Goal: Task Accomplishment & Management: Manage account settings

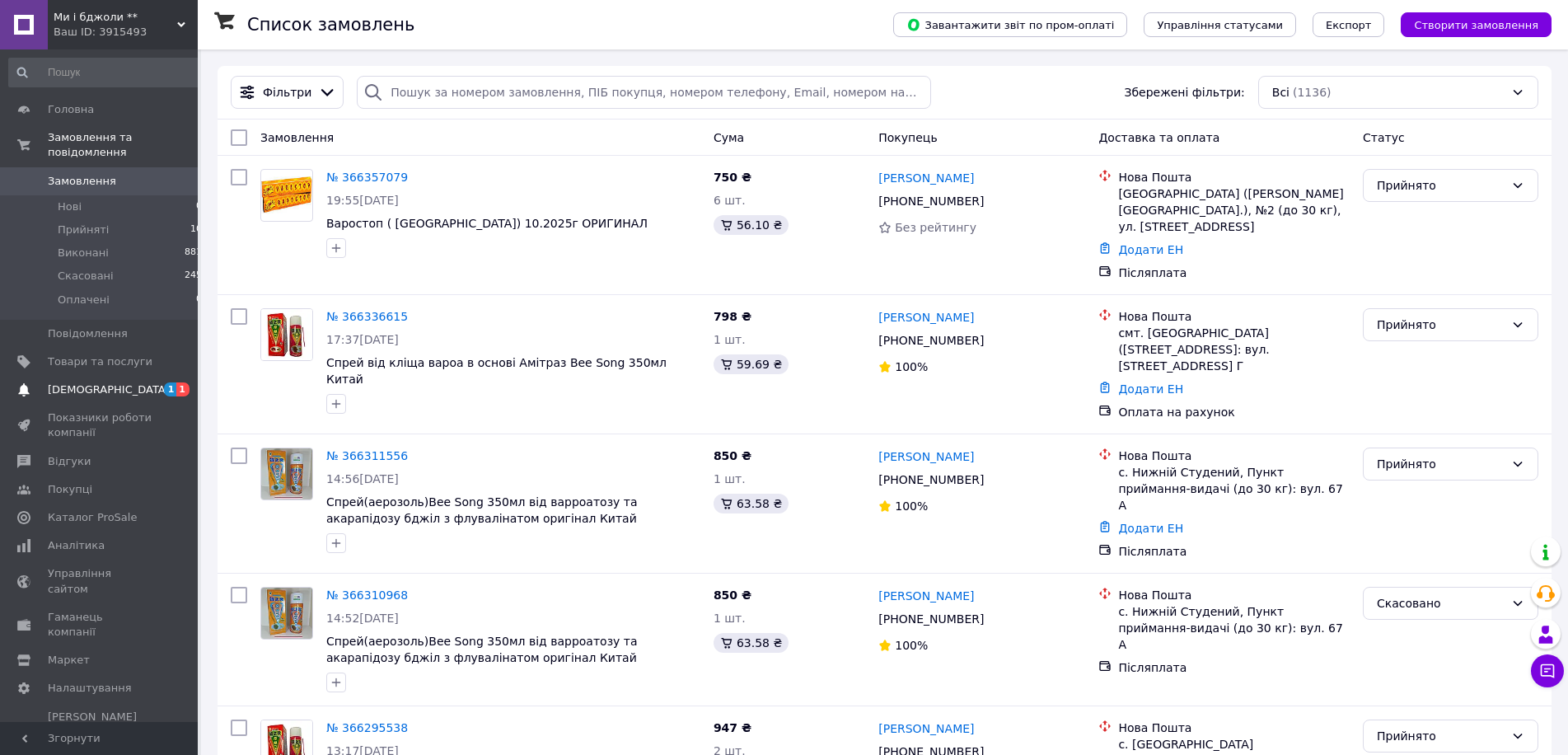
click at [92, 383] on span "[DEMOGRAPHIC_DATA]" at bounding box center [108, 390] width 122 height 15
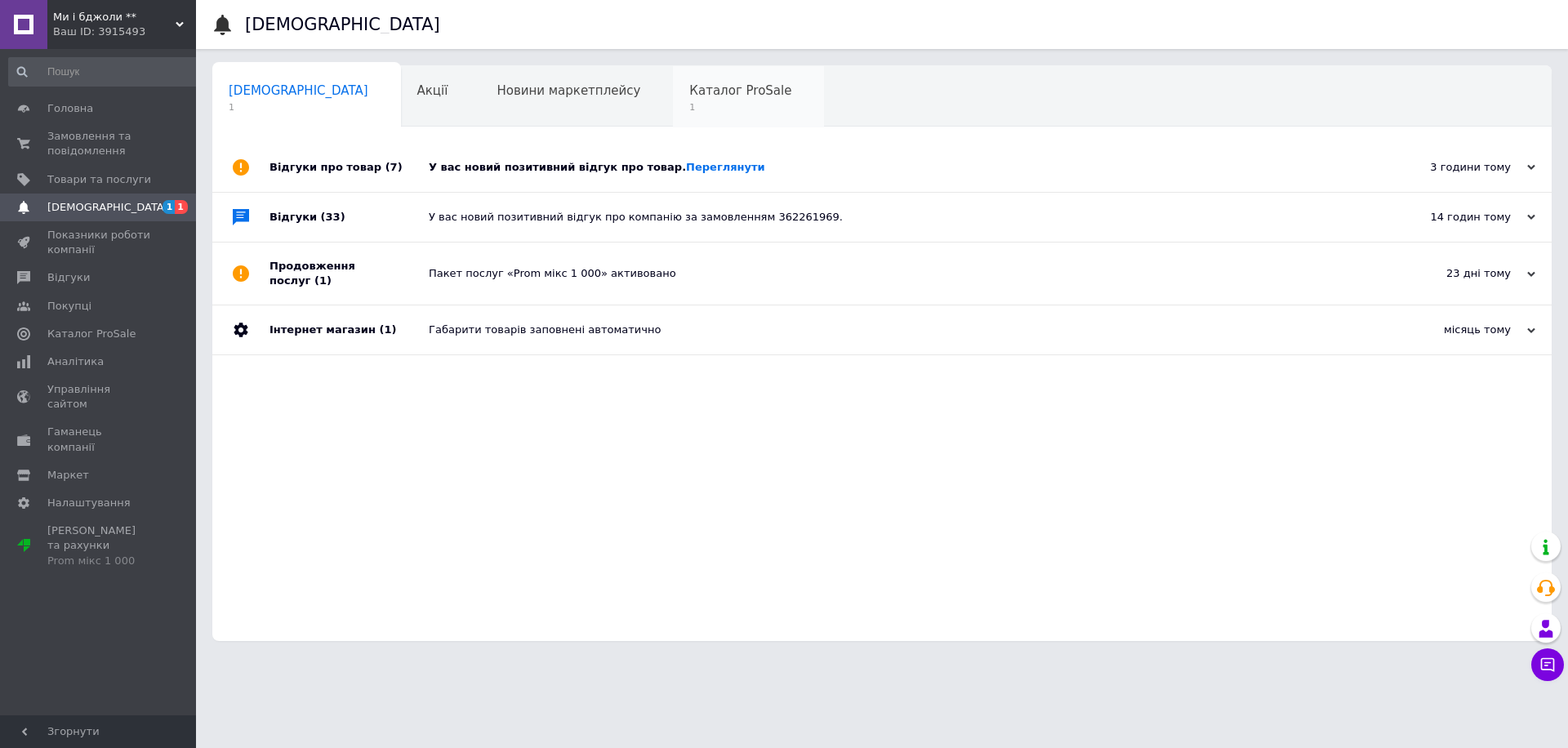
click at [689, 91] on span "Каталог ProSale" at bounding box center [740, 90] width 102 height 15
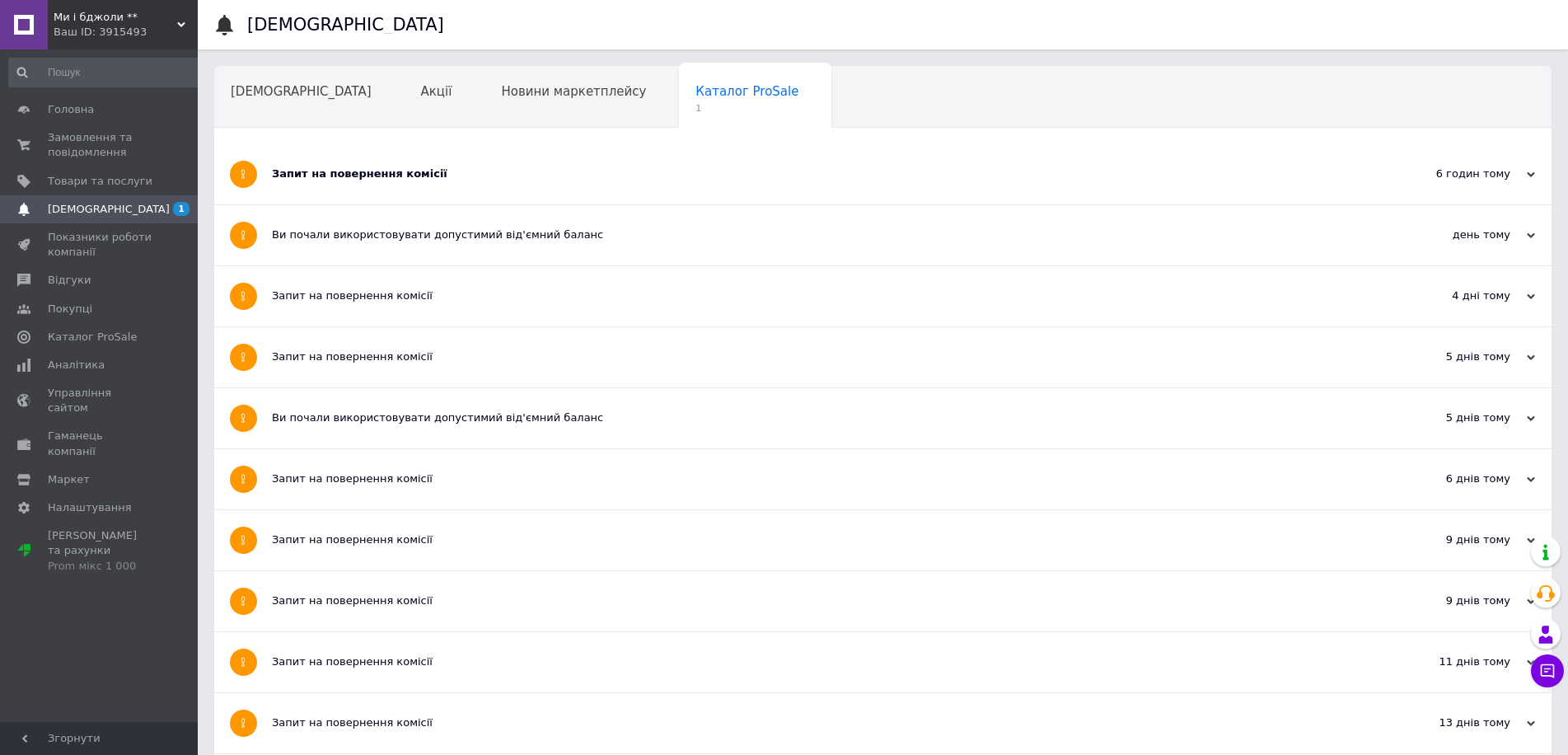
click at [307, 178] on div "Запит на повернення комісії" at bounding box center [821, 174] width 1098 height 15
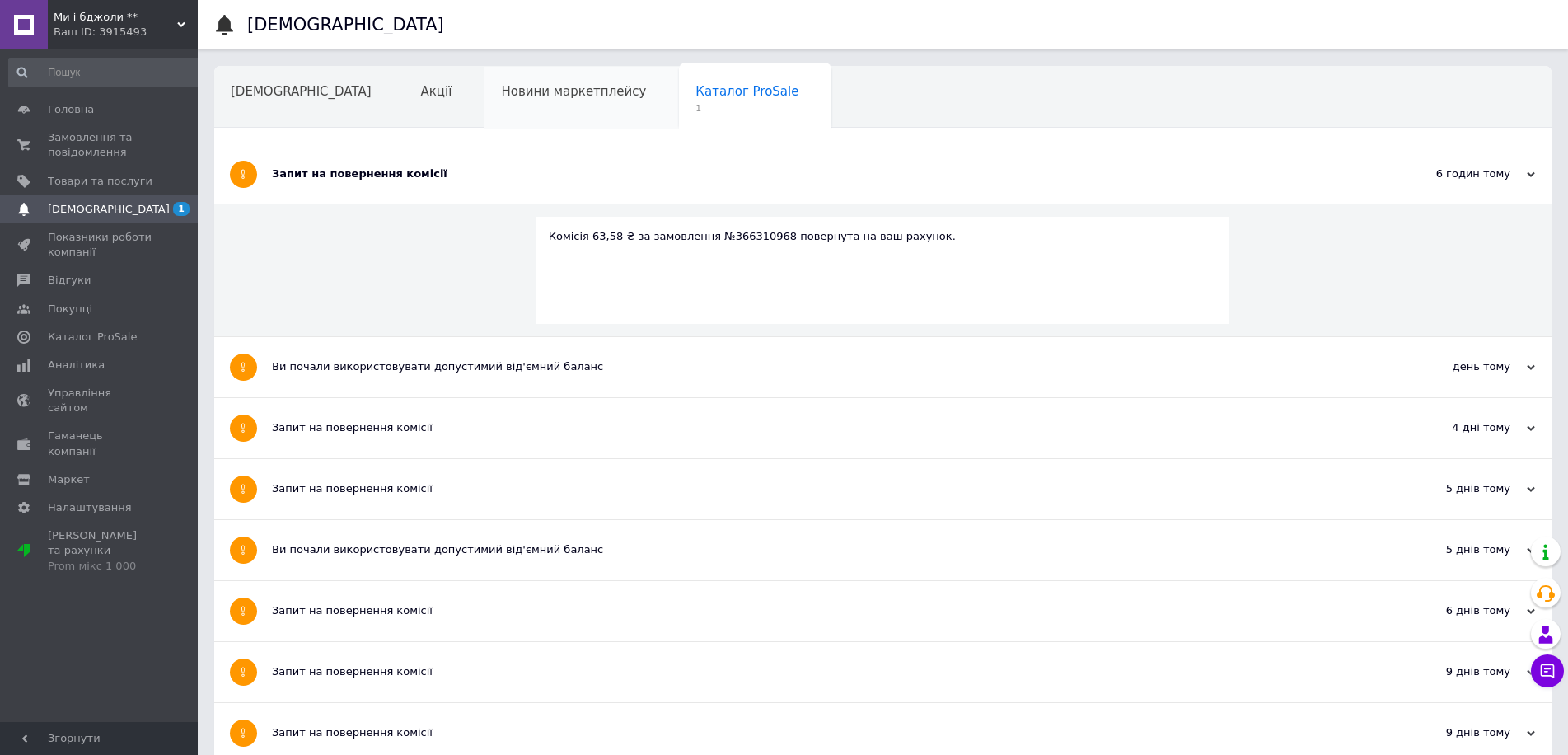
click at [515, 95] on span "Новини маркетплейсу" at bounding box center [574, 91] width 145 height 15
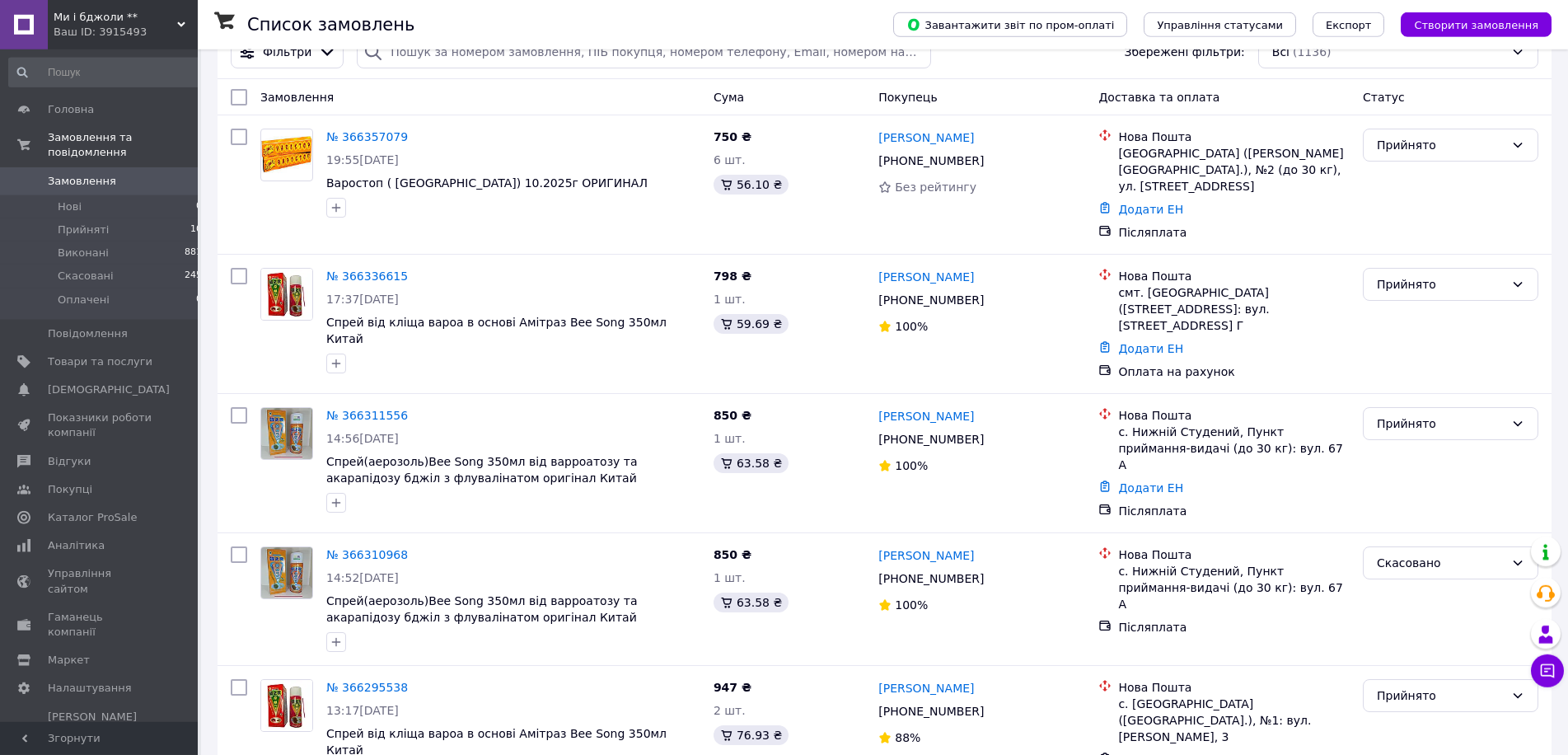
scroll to position [30, 0]
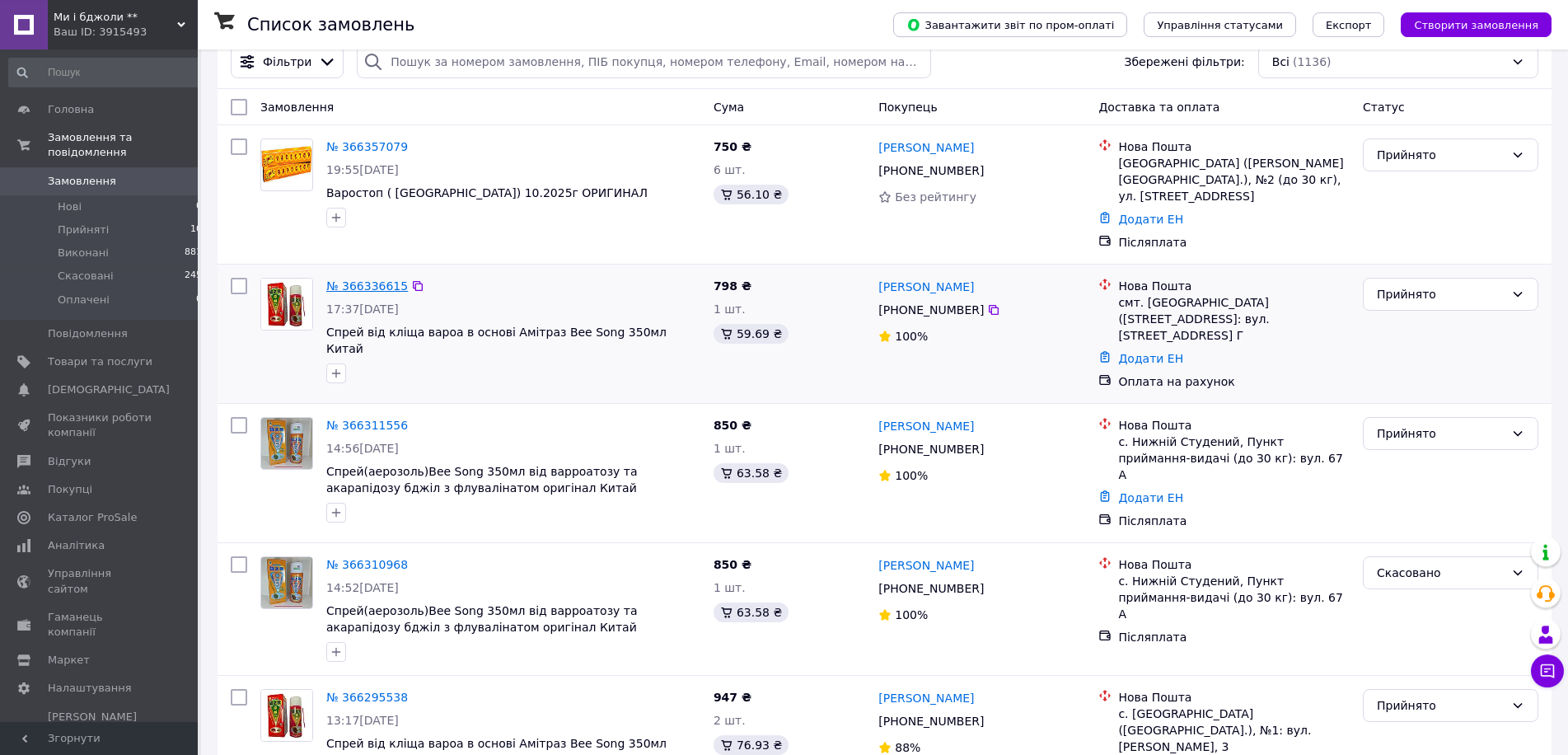
click at [371, 280] on link "№ 366336615" at bounding box center [367, 286] width 82 height 13
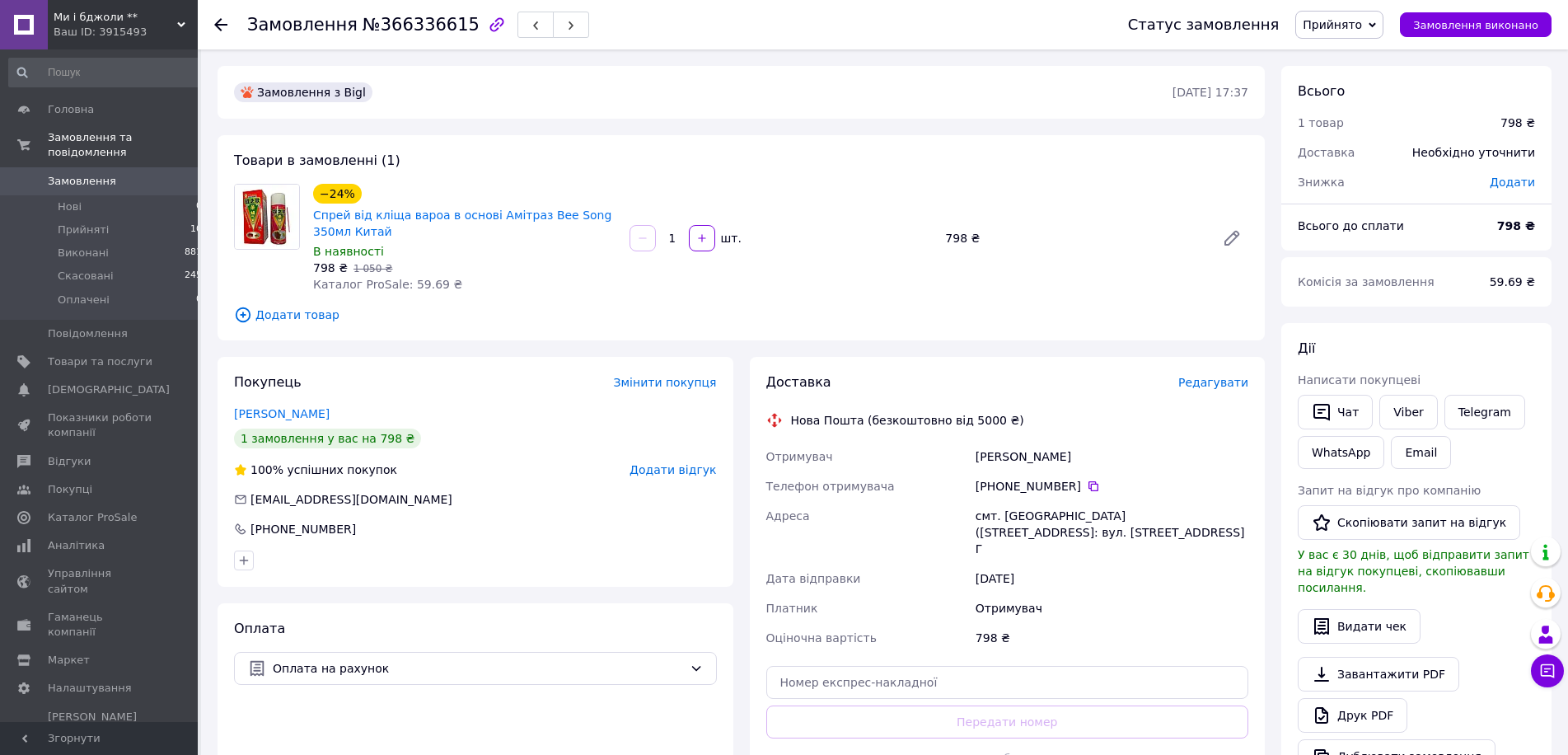
click at [1212, 384] on span "Редагувати" at bounding box center [1213, 383] width 70 height 13
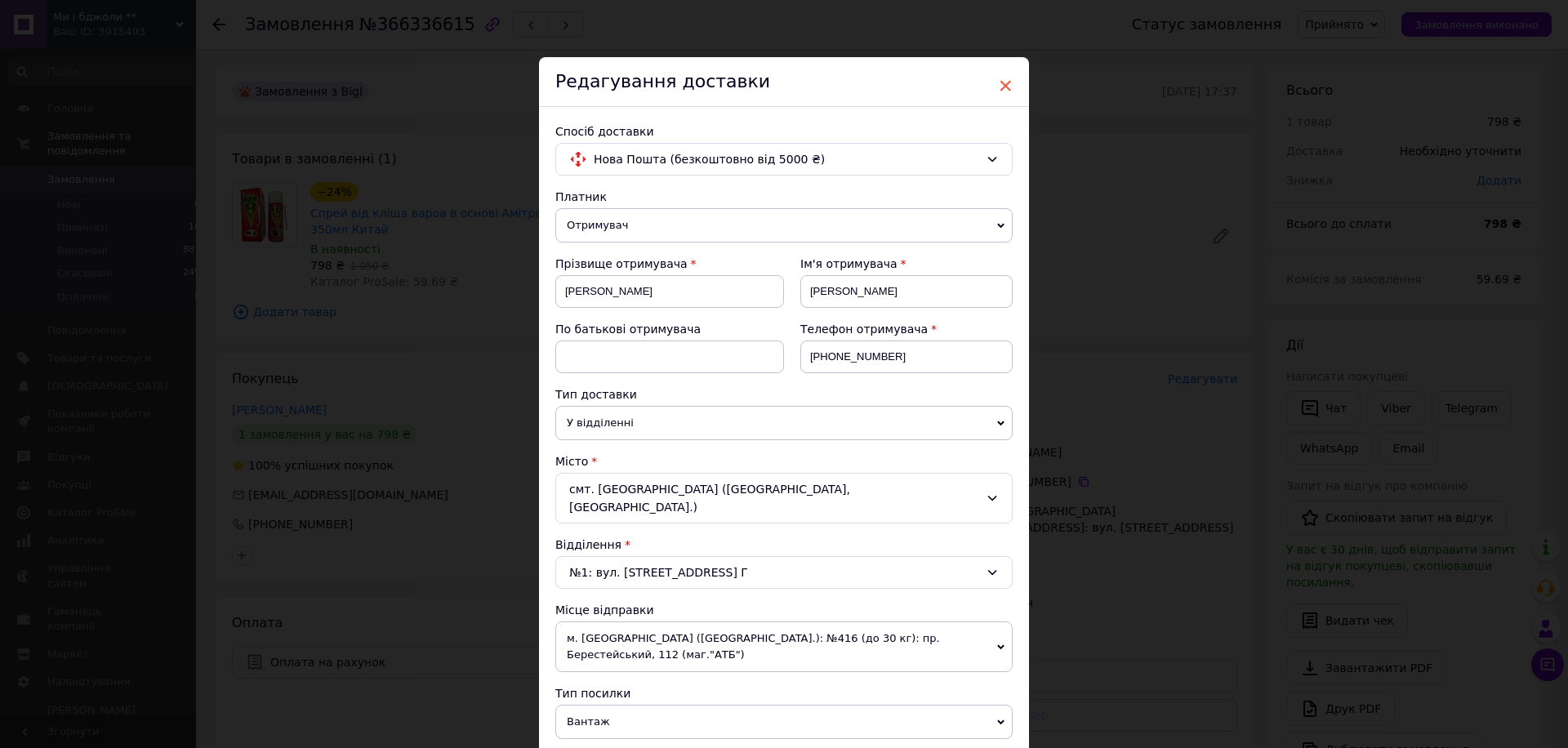
click at [998, 83] on span "×" at bounding box center [1005, 86] width 15 height 27
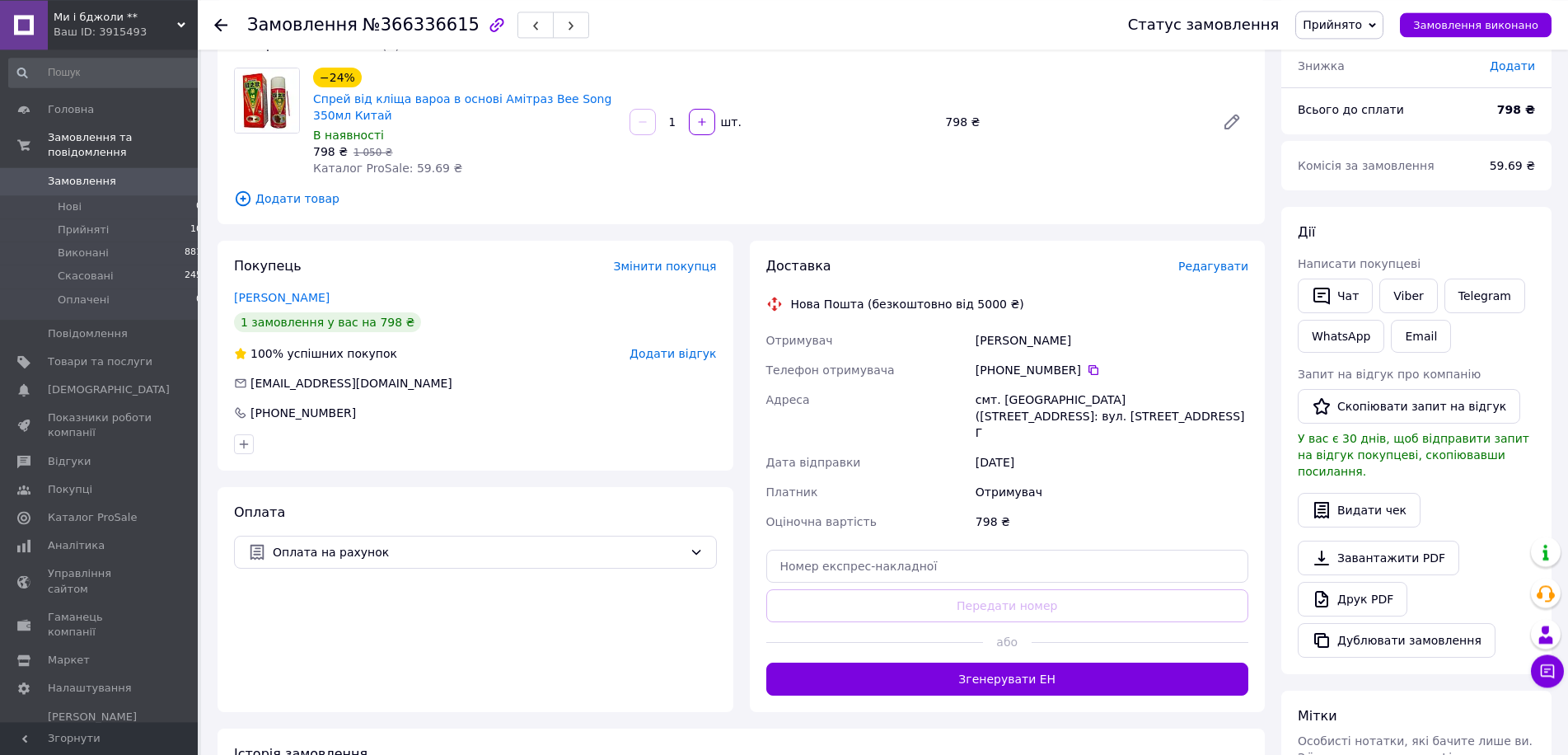
scroll to position [153, 0]
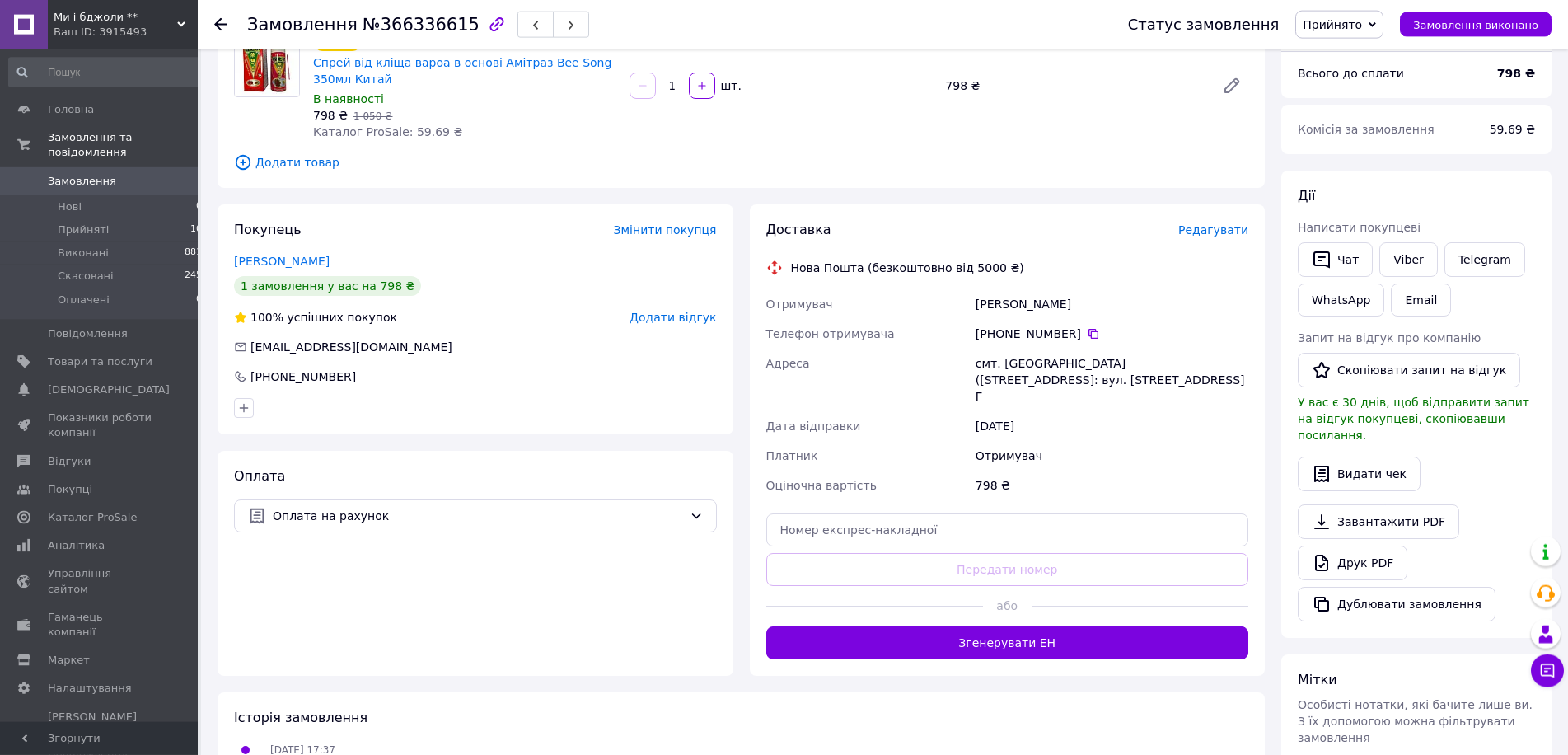
drag, startPoint x: 1049, startPoint y: 623, endPoint x: 1028, endPoint y: 563, distance: 63.6
click at [1032, 626] on button "Згенерувати ЕН" at bounding box center [1007, 643] width 483 height 33
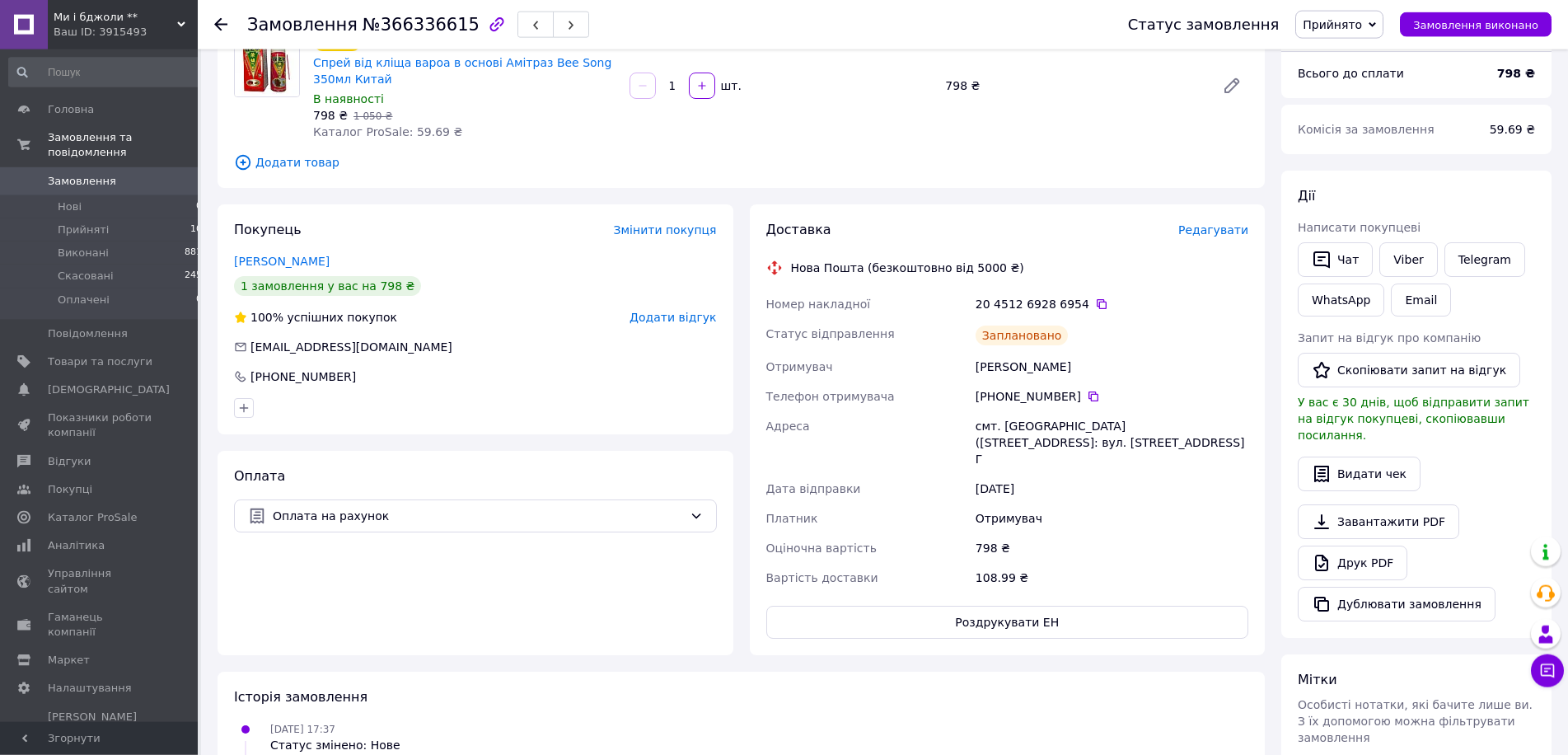
scroll to position [0, 0]
